Goal: Book appointment/travel/reservation

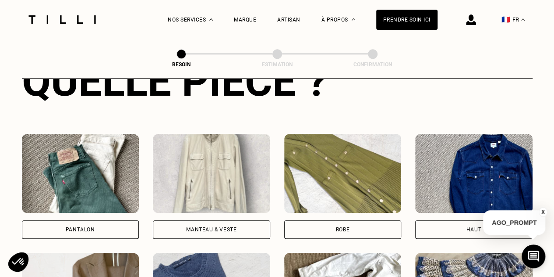
scroll to position [371, 0]
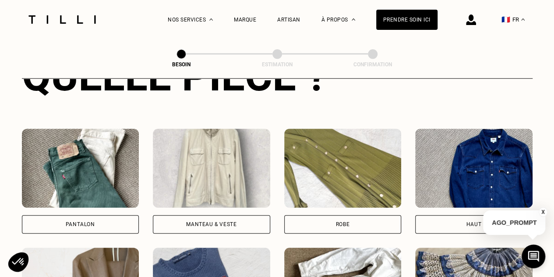
click at [76, 215] on div "Pantalon" at bounding box center [80, 224] width 117 height 18
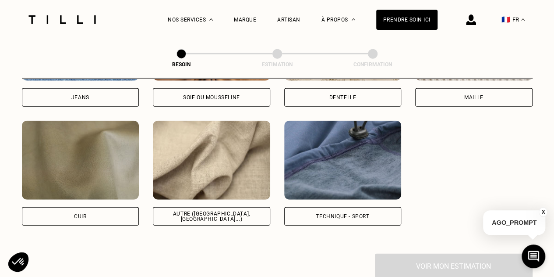
scroll to position [1030, 0]
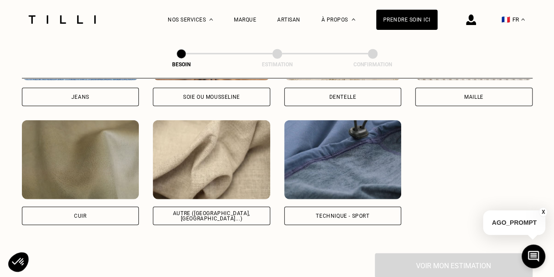
click at [207, 206] on div "Autre ([GEOGRAPHIC_DATA], [GEOGRAPHIC_DATA]...)" at bounding box center [211, 215] width 117 height 18
select select "FR"
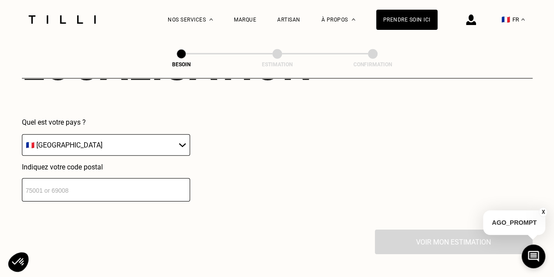
scroll to position [1272, 0]
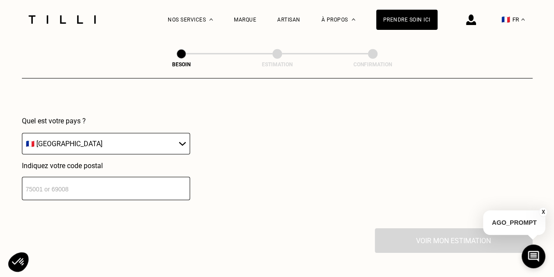
click at [95, 182] on input "number" at bounding box center [106, 188] width 168 height 23
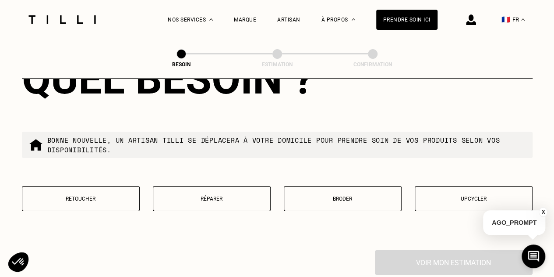
scroll to position [1474, 0]
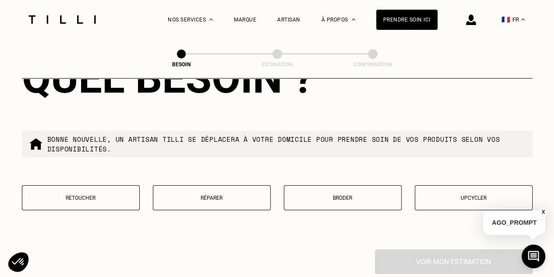
type input "93100"
click at [78, 187] on button "Retoucher" at bounding box center [81, 197] width 118 height 25
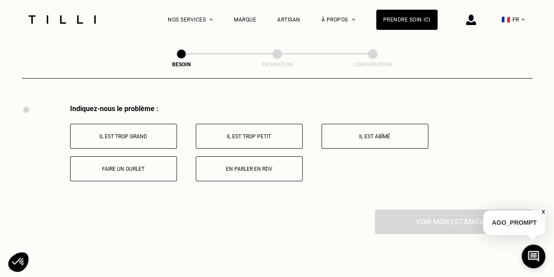
scroll to position [1620, 0]
click at [145, 134] on button "Il est trop grand" at bounding box center [123, 135] width 107 height 25
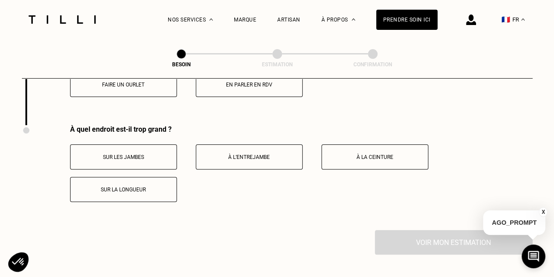
scroll to position [1724, 0]
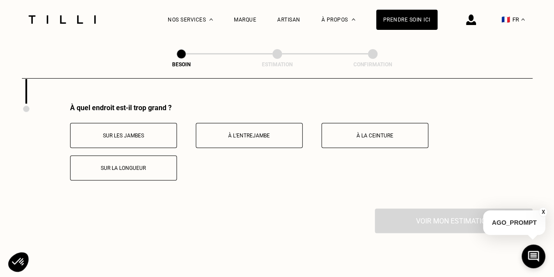
click at [139, 133] on button "Sur les jambes" at bounding box center [123, 135] width 107 height 25
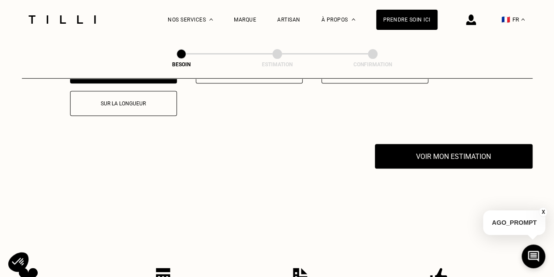
scroll to position [1796, 0]
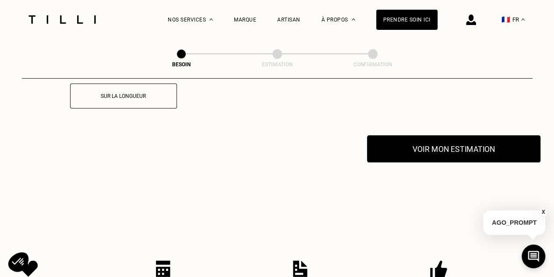
click at [434, 155] on button "Voir mon estimation" at bounding box center [454, 148] width 174 height 27
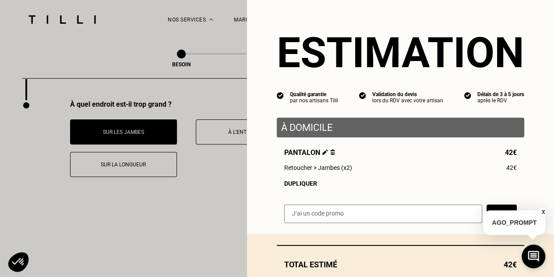
scroll to position [55, 0]
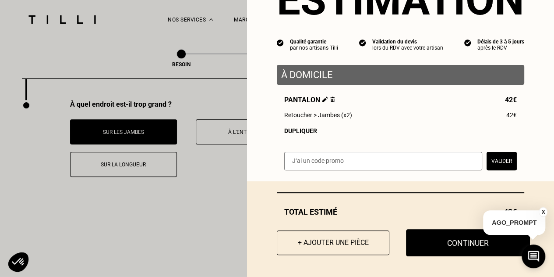
click at [415, 249] on button "Continuer" at bounding box center [468, 242] width 124 height 27
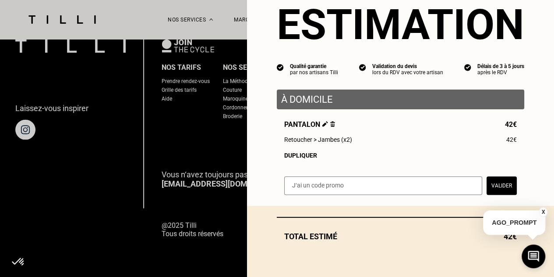
scroll to position [31, 0]
select select "FR"
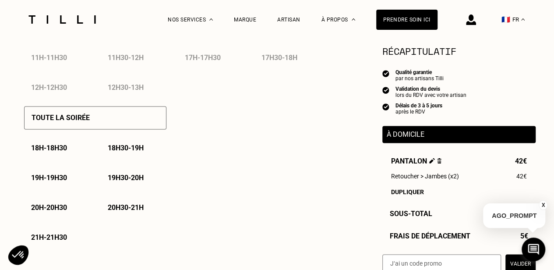
scroll to position [581, 0]
click at [44, 181] on p "19h - 19h30" at bounding box center [49, 177] width 36 height 8
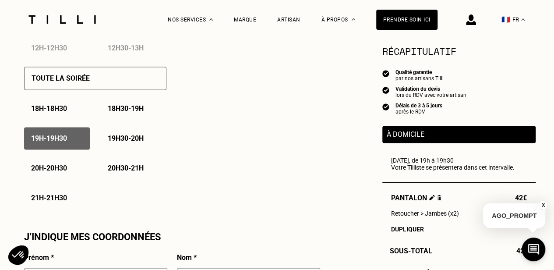
scroll to position [621, 0]
click at [542, 205] on button "X" at bounding box center [543, 205] width 9 height 10
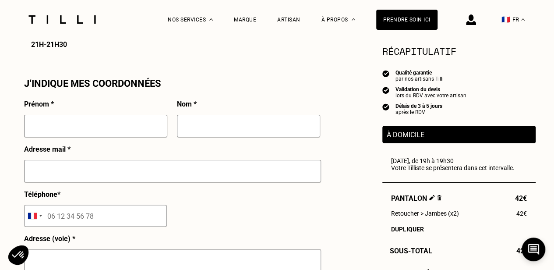
scroll to position [774, 0]
click at [118, 128] on input "text" at bounding box center [95, 125] width 143 height 23
type input "[PERSON_NAME]"
type input "Pichon"
type input "[EMAIL_ADDRESS][DOMAIN_NAME]"
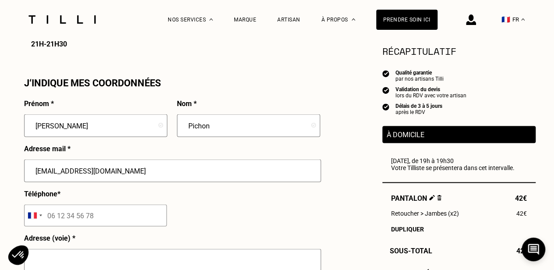
click at [82, 215] on input "tel" at bounding box center [95, 215] width 143 height 22
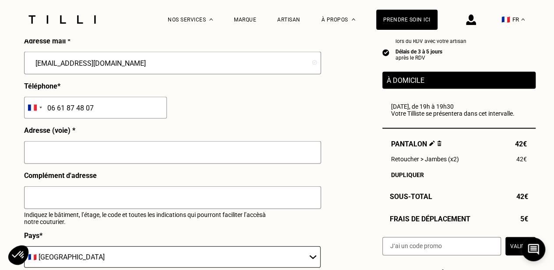
scroll to position [882, 0]
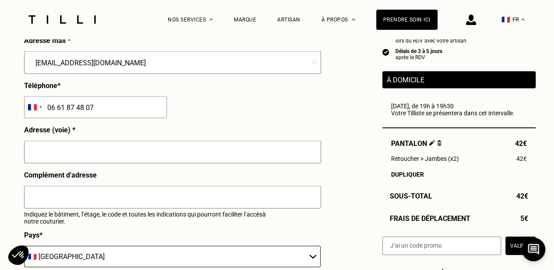
type input "06 61 87 48 07"
click at [177, 161] on input "text" at bounding box center [172, 152] width 297 height 23
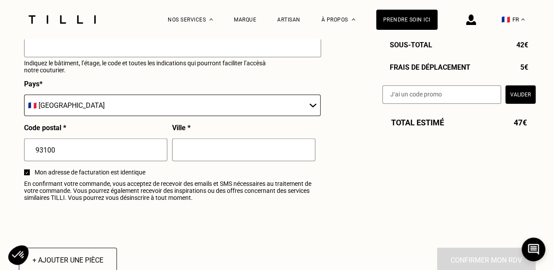
scroll to position [1035, 0]
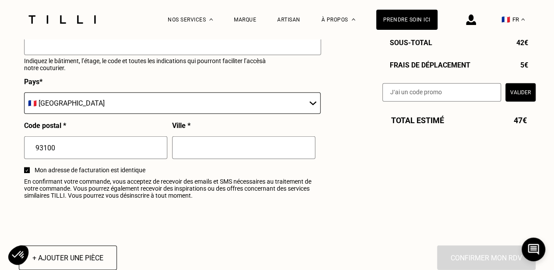
type input "[STREET_ADDRESS]"
click at [195, 154] on input "text" at bounding box center [243, 147] width 143 height 23
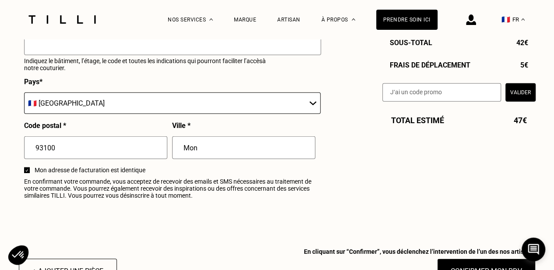
type input "Montreuil"
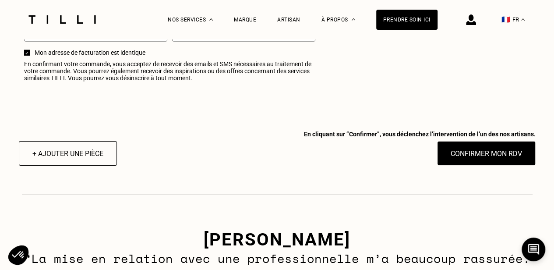
scroll to position [1151, 0]
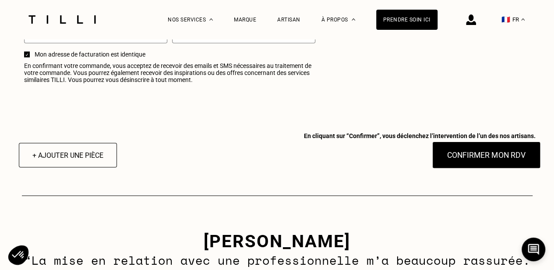
click at [454, 158] on button "Confirmer mon RDV" at bounding box center [486, 155] width 109 height 27
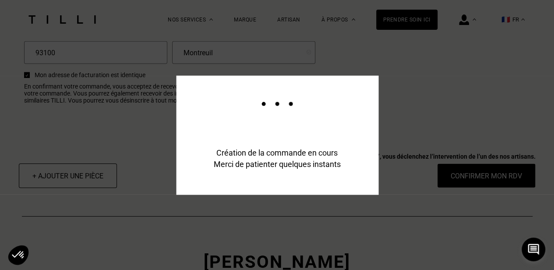
scroll to position [1172, 0]
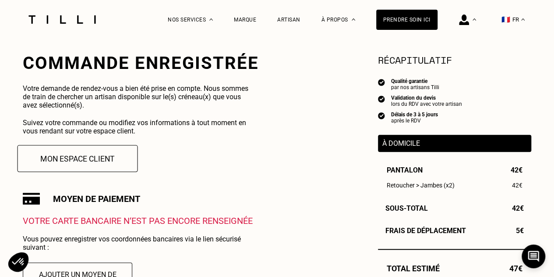
scroll to position [160, 0]
click at [99, 163] on button "Mon espace client" at bounding box center [78, 158] width 121 height 27
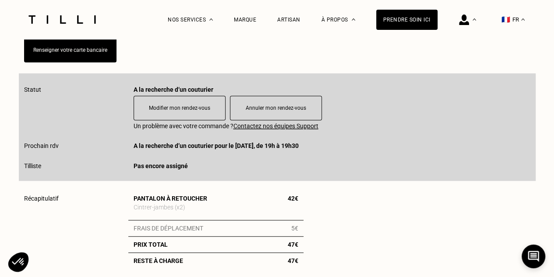
scroll to position [202, 0]
click at [79, 50] on link "Renseigner votre carte bancaire" at bounding box center [70, 50] width 82 height 7
